Goal: Task Accomplishment & Management: Manage account settings

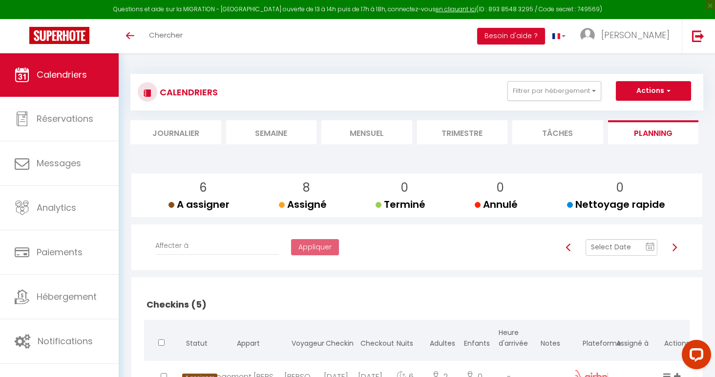
click at [672, 243] on img at bounding box center [675, 247] width 8 height 8
click at [649, 242] on icon "11" at bounding box center [650, 246] width 9 height 9
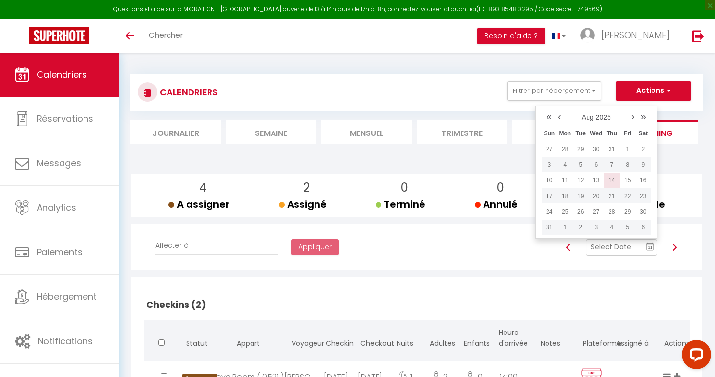
click at [611, 176] on td "14" at bounding box center [613, 181] width 16 height 16
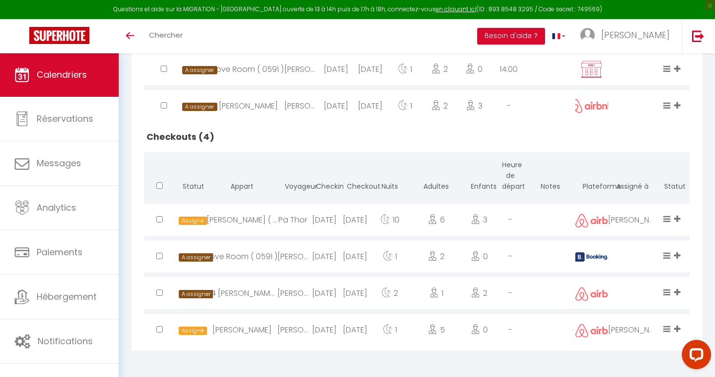
scroll to position [310, 0]
click at [680, 254] on icon at bounding box center [677, 255] width 6 height 8
click at [646, 198] on li "Alexandre" at bounding box center [637, 203] width 91 height 19
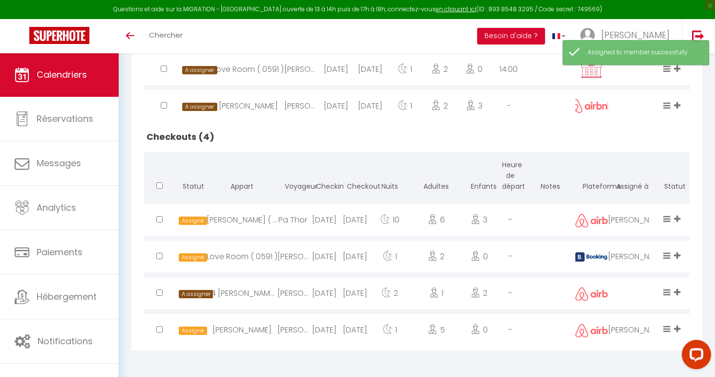
click at [679, 288] on icon at bounding box center [677, 292] width 6 height 8
click at [649, 238] on li "Alexandre" at bounding box center [637, 239] width 91 height 19
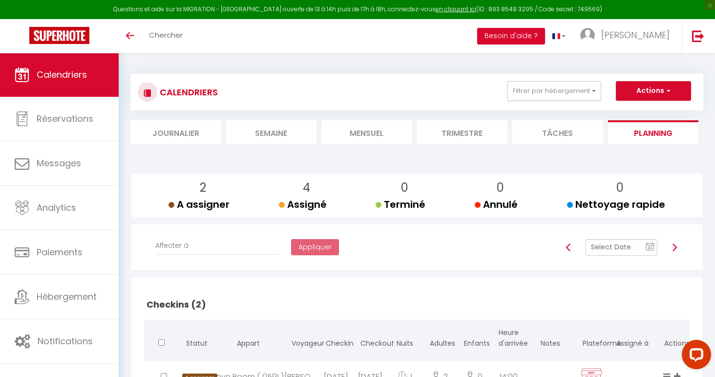
scroll to position [0, 0]
click at [674, 245] on img at bounding box center [675, 247] width 8 height 8
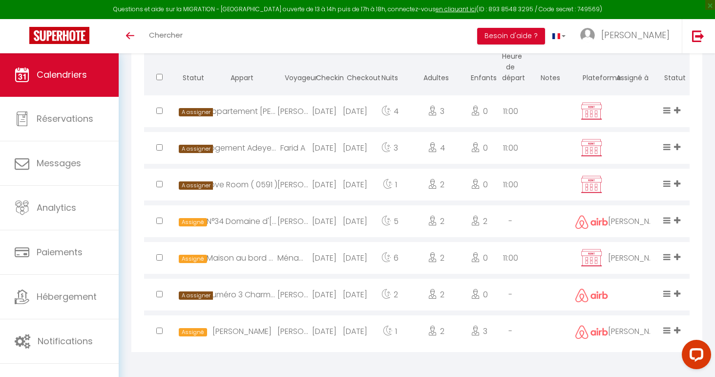
scroll to position [745, 0]
click at [677, 182] on icon at bounding box center [677, 184] width 6 height 8
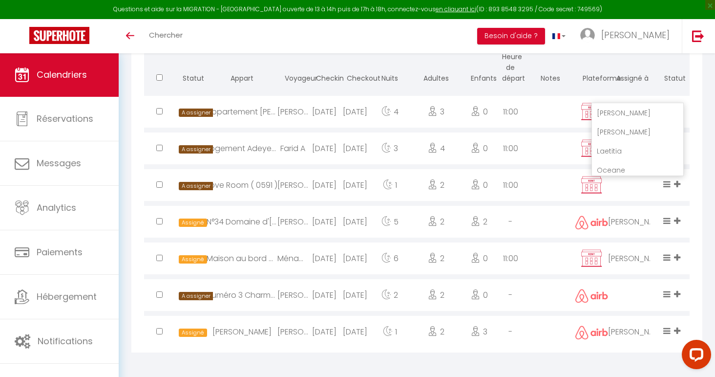
scroll to position [271, 0]
click at [634, 125] on li "Mallorie" at bounding box center [637, 127] width 91 height 19
click at [680, 108] on icon at bounding box center [677, 111] width 6 height 8
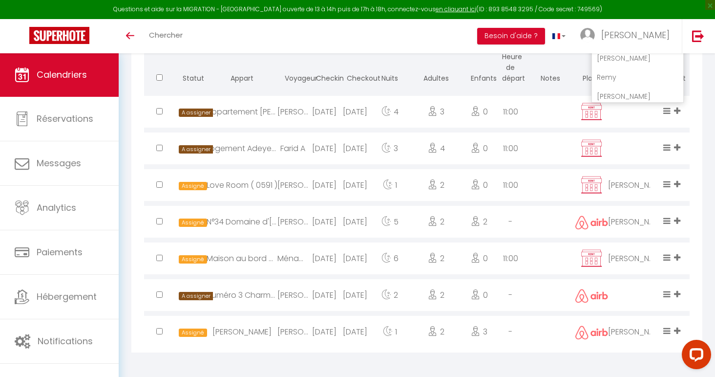
click at [641, 58] on li "Alexandre" at bounding box center [637, 58] width 91 height 19
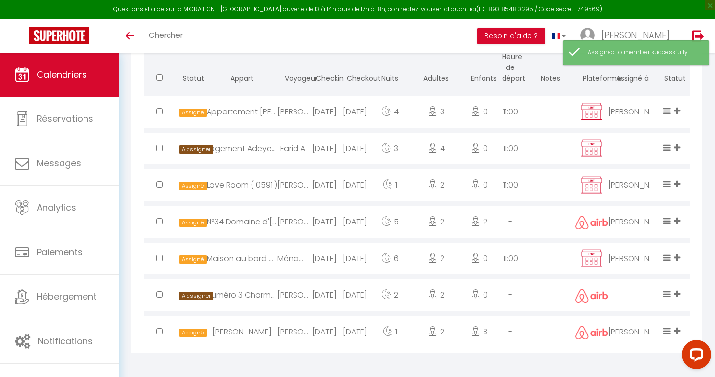
click at [680, 147] on icon at bounding box center [677, 147] width 6 height 8
click at [636, 92] on li "Alexandre" at bounding box center [637, 95] width 91 height 19
click at [681, 294] on span at bounding box center [678, 294] width 9 height 11
click at [636, 239] on li "Alexandre" at bounding box center [637, 241] width 91 height 19
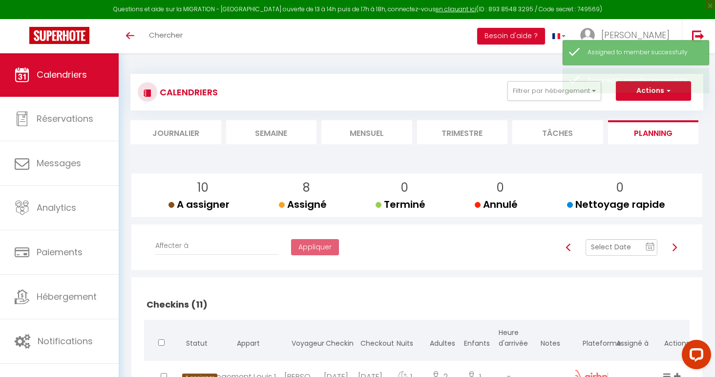
scroll to position [0, 0]
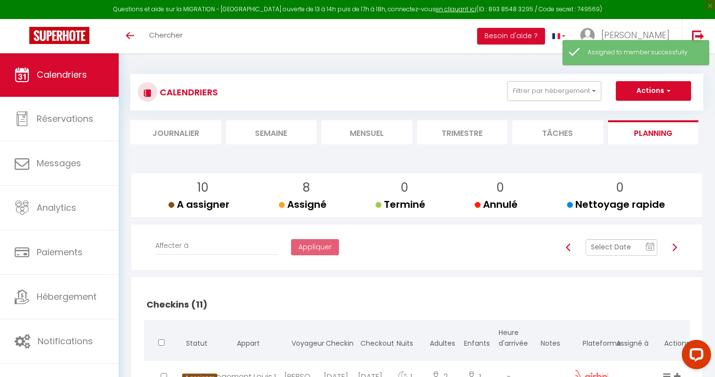
click at [670, 245] on div at bounding box center [674, 247] width 21 height 17
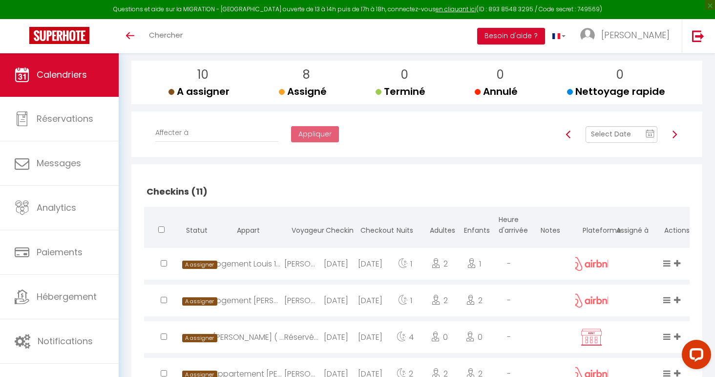
scroll to position [89, 0]
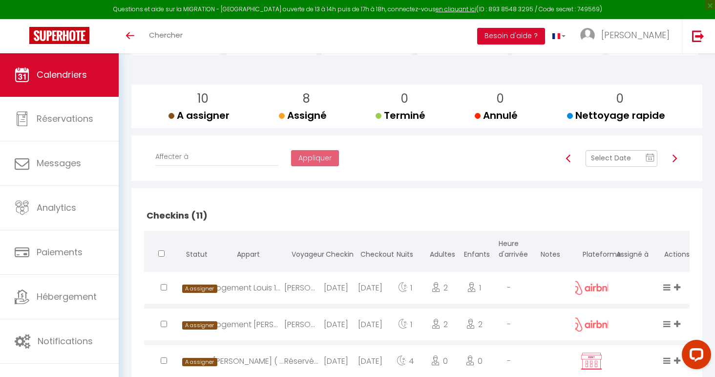
click at [677, 160] on img at bounding box center [675, 158] width 8 height 8
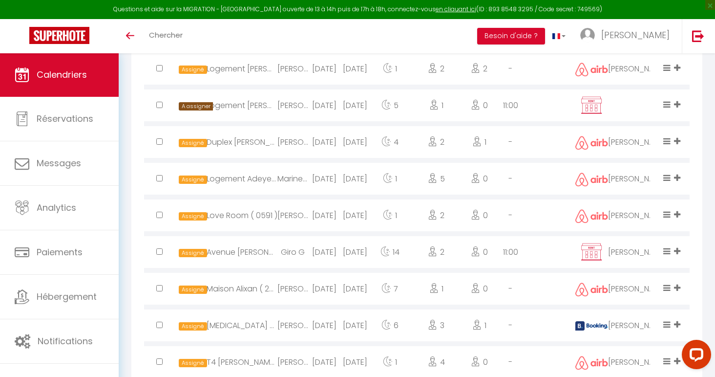
scroll to position [604, 0]
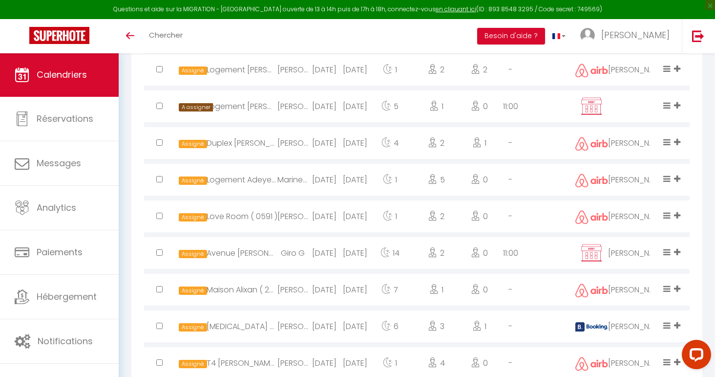
click at [679, 178] on icon at bounding box center [677, 178] width 6 height 8
click at [640, 136] on li "Mallorie" at bounding box center [637, 137] width 91 height 19
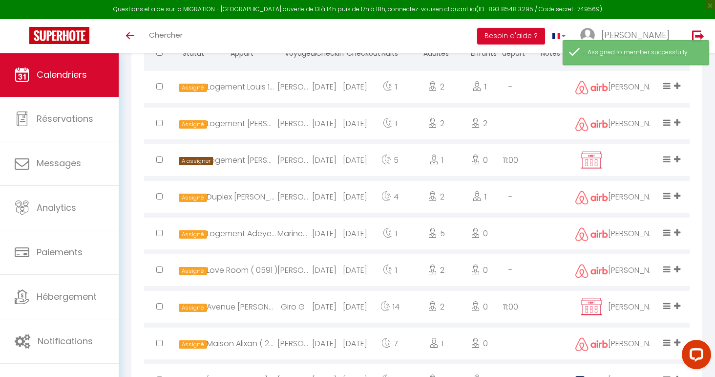
scroll to position [546, 0]
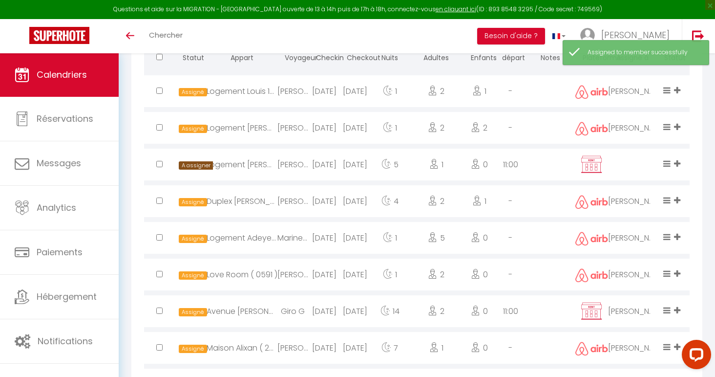
click at [680, 166] on icon at bounding box center [677, 163] width 6 height 8
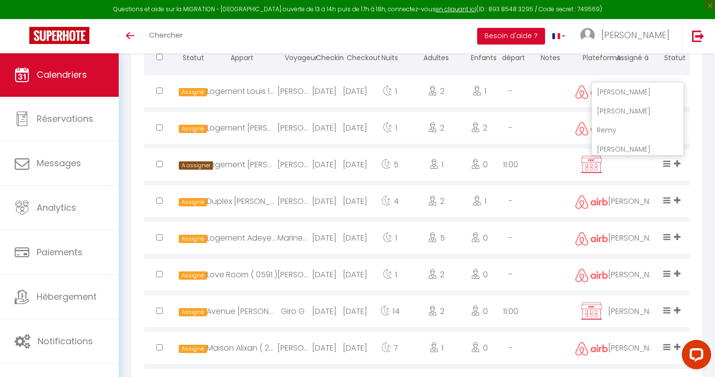
scroll to position [0, 0]
click at [640, 111] on li "Alexandre" at bounding box center [637, 111] width 91 height 19
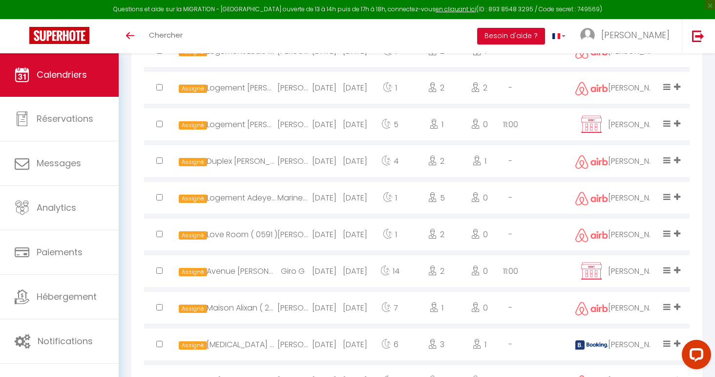
scroll to position [587, 0]
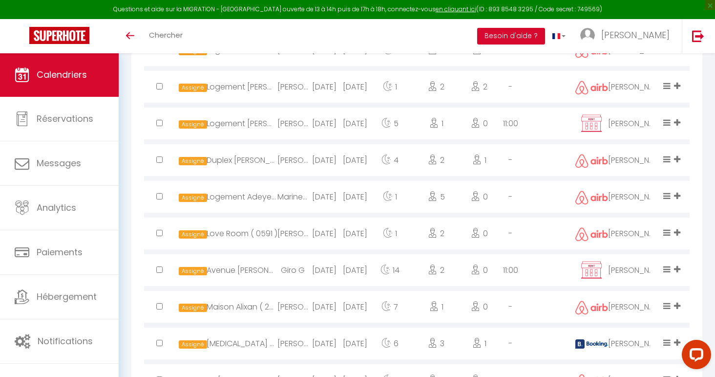
click at [680, 269] on icon at bounding box center [677, 269] width 6 height 8
click at [642, 237] on li "Alexandre" at bounding box center [637, 235] width 91 height 19
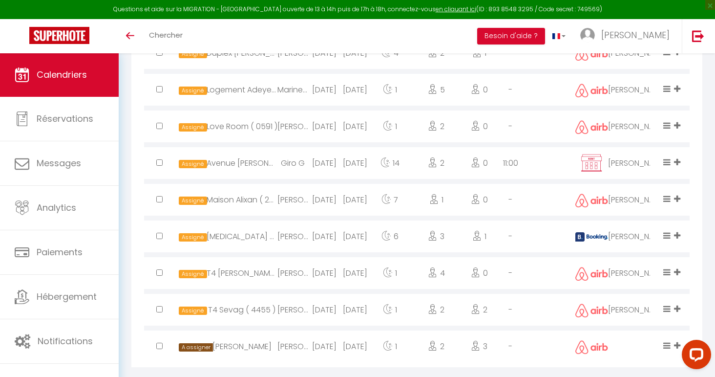
scroll to position [694, 0]
click at [680, 311] on icon at bounding box center [677, 308] width 6 height 8
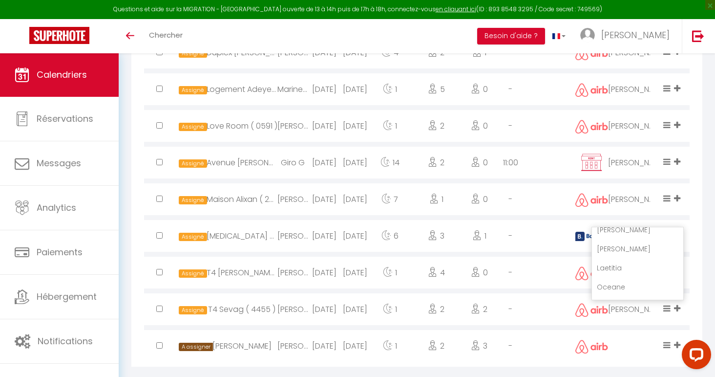
scroll to position [277, 0]
click at [627, 263] on li "Mallorie" at bounding box center [637, 265] width 91 height 19
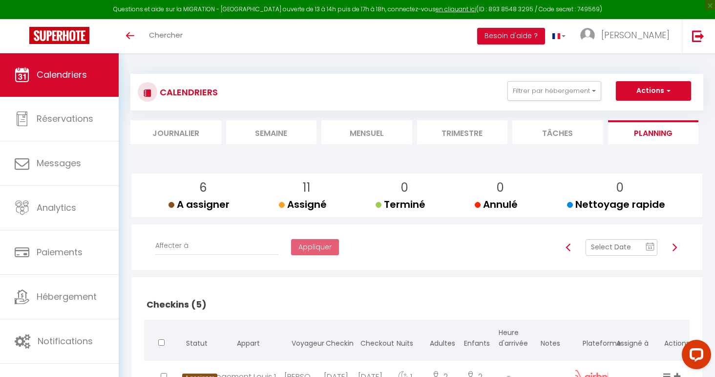
scroll to position [0, 0]
click at [674, 244] on img at bounding box center [675, 247] width 8 height 8
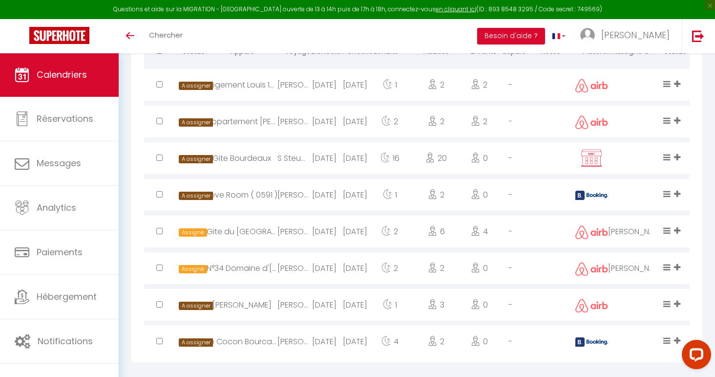
scroll to position [553, 0]
click at [681, 194] on span at bounding box center [678, 194] width 9 height 11
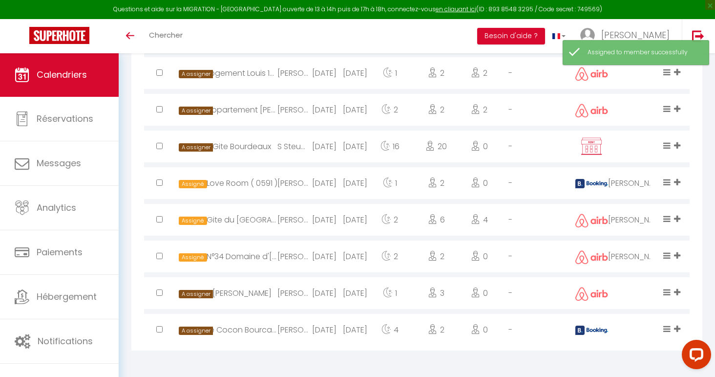
scroll to position [567, 0]
click at [680, 328] on icon at bounding box center [677, 329] width 6 height 8
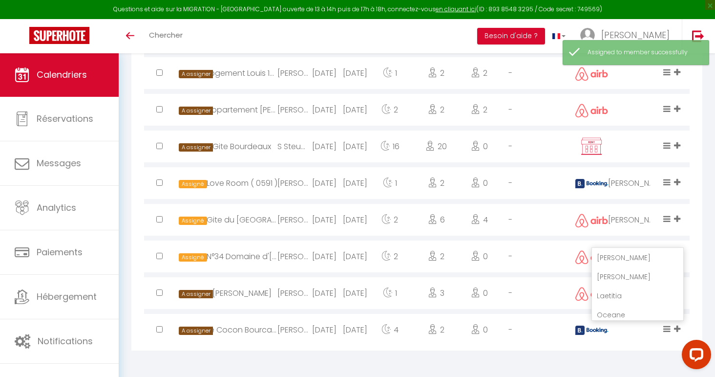
scroll to position [266, 0]
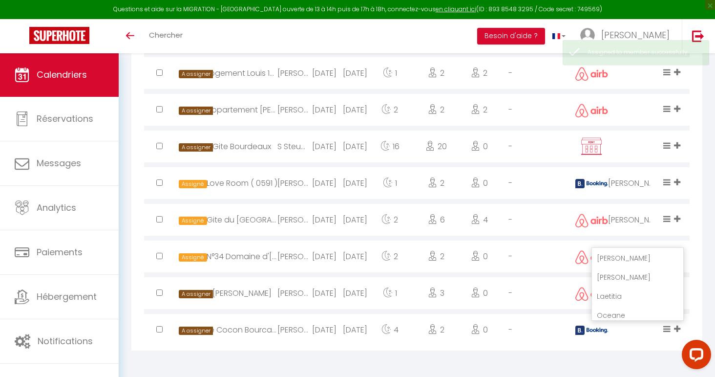
click at [637, 271] on li "Mallorie" at bounding box center [637, 277] width 91 height 19
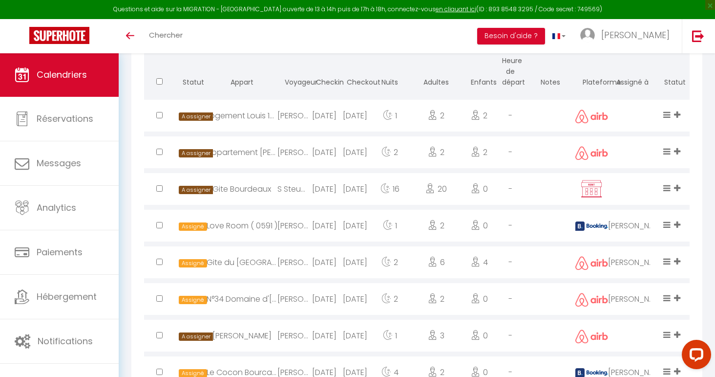
scroll to position [517, 0]
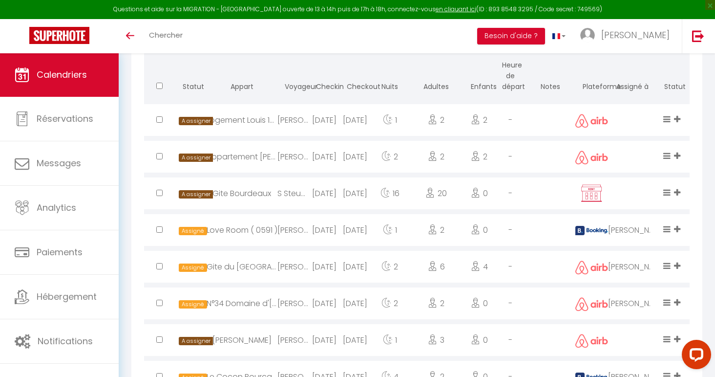
click at [679, 120] on icon at bounding box center [677, 119] width 6 height 8
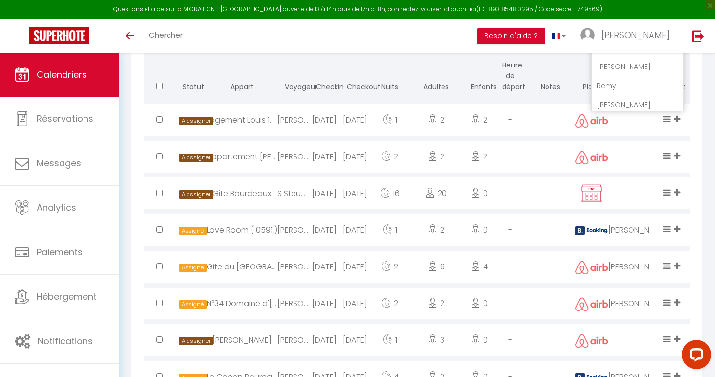
click at [636, 67] on li "Alexandre" at bounding box center [637, 66] width 91 height 19
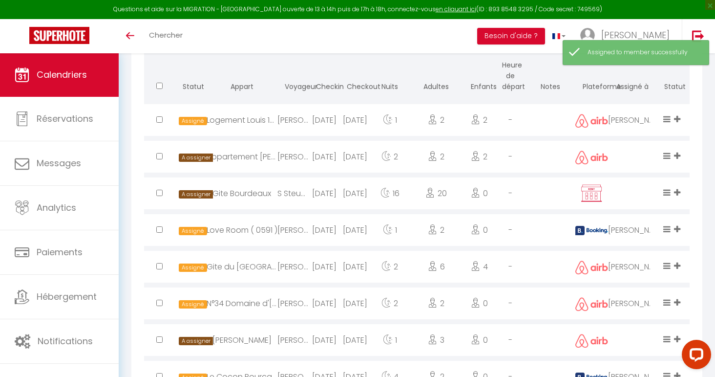
click at [676, 155] on icon at bounding box center [677, 155] width 6 height 8
click at [628, 103] on li "Alexandre" at bounding box center [637, 103] width 91 height 19
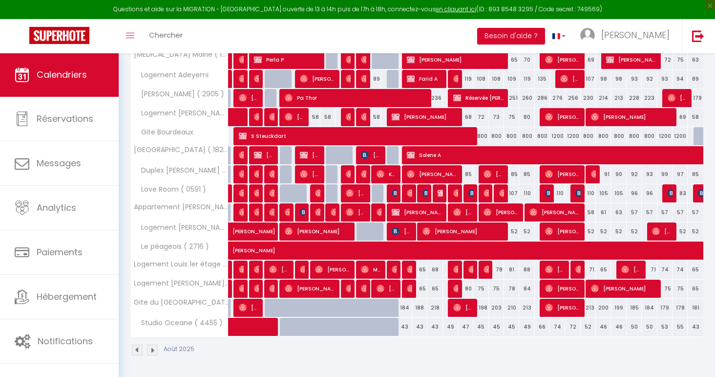
scroll to position [495, 0]
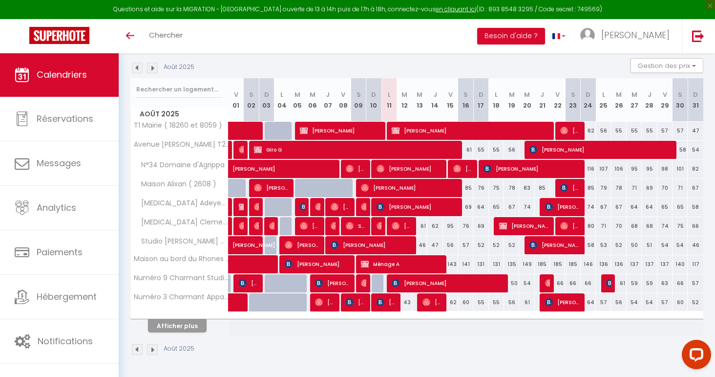
scroll to position [100, 0]
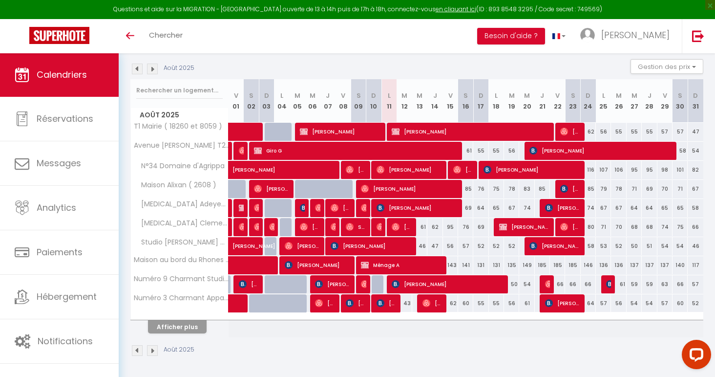
click at [193, 326] on button "Afficher plus" at bounding box center [177, 326] width 59 height 13
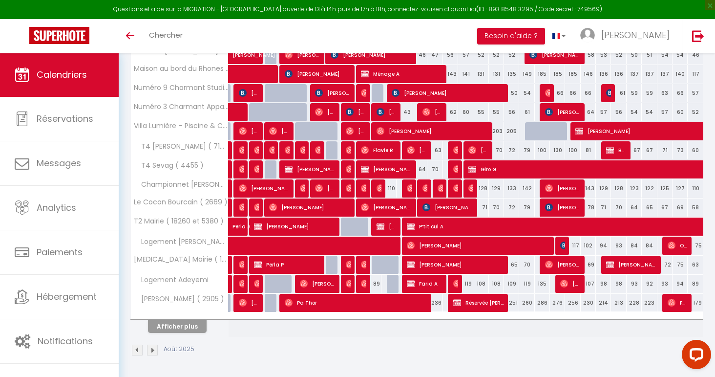
scroll to position [290, 0]
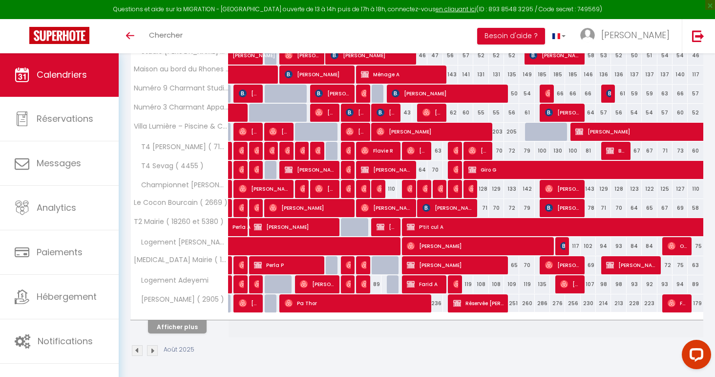
click at [180, 332] on button "Afficher plus" at bounding box center [177, 326] width 59 height 13
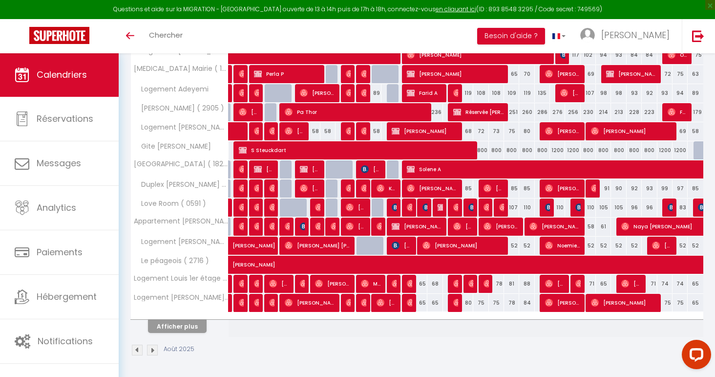
scroll to position [481, 0]
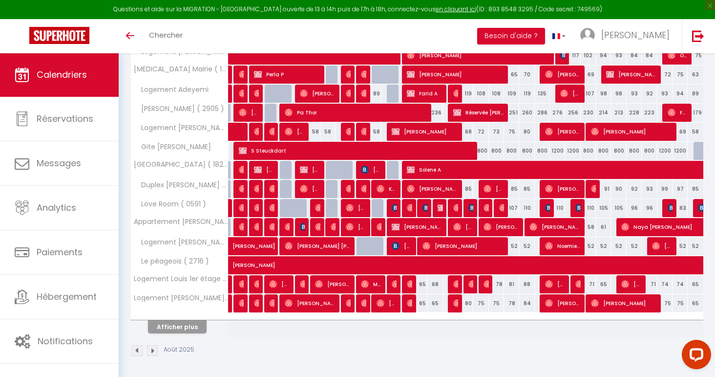
click at [188, 321] on button "Afficher plus" at bounding box center [177, 326] width 59 height 13
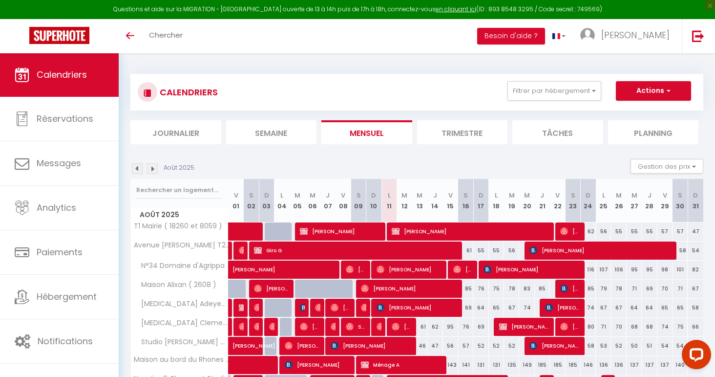
scroll to position [0, 0]
